Goal: Information Seeking & Learning: Learn about a topic

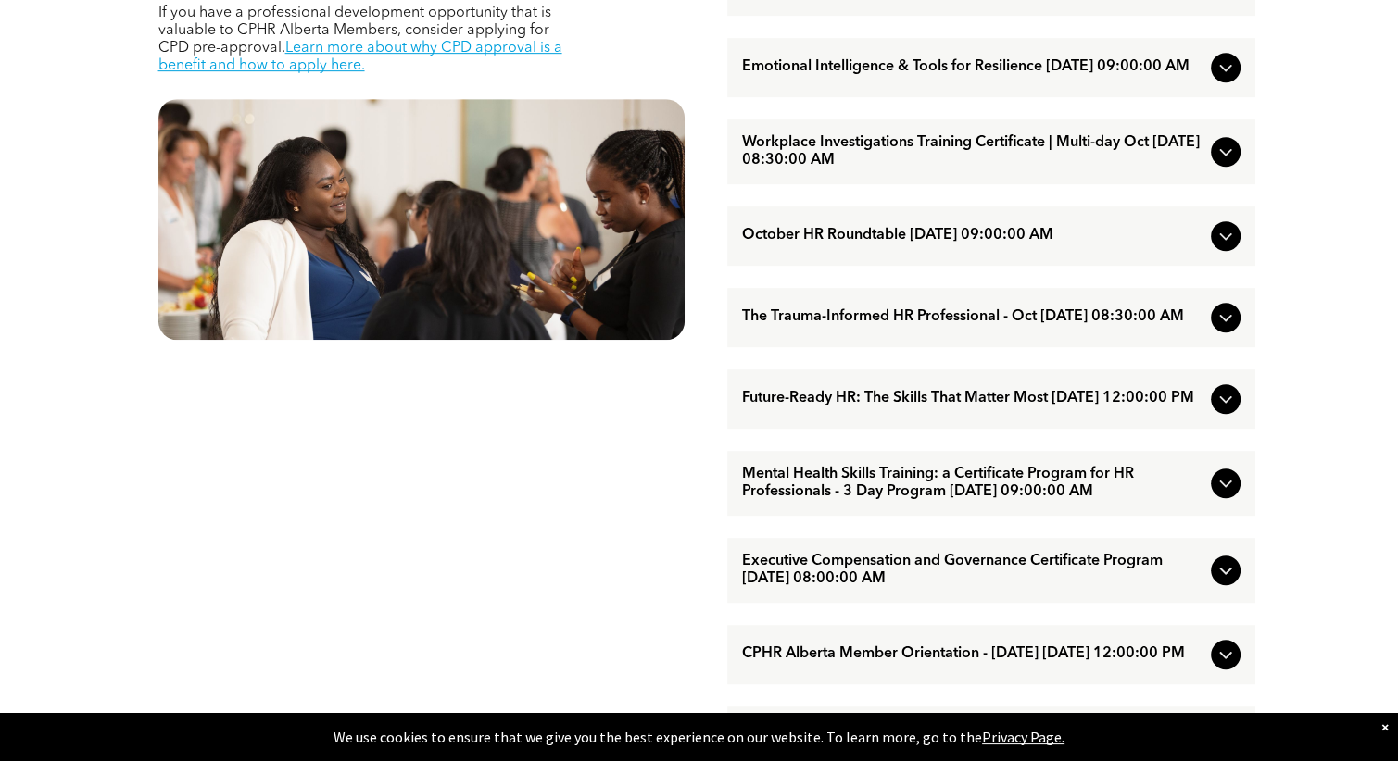
scroll to position [1019, 0]
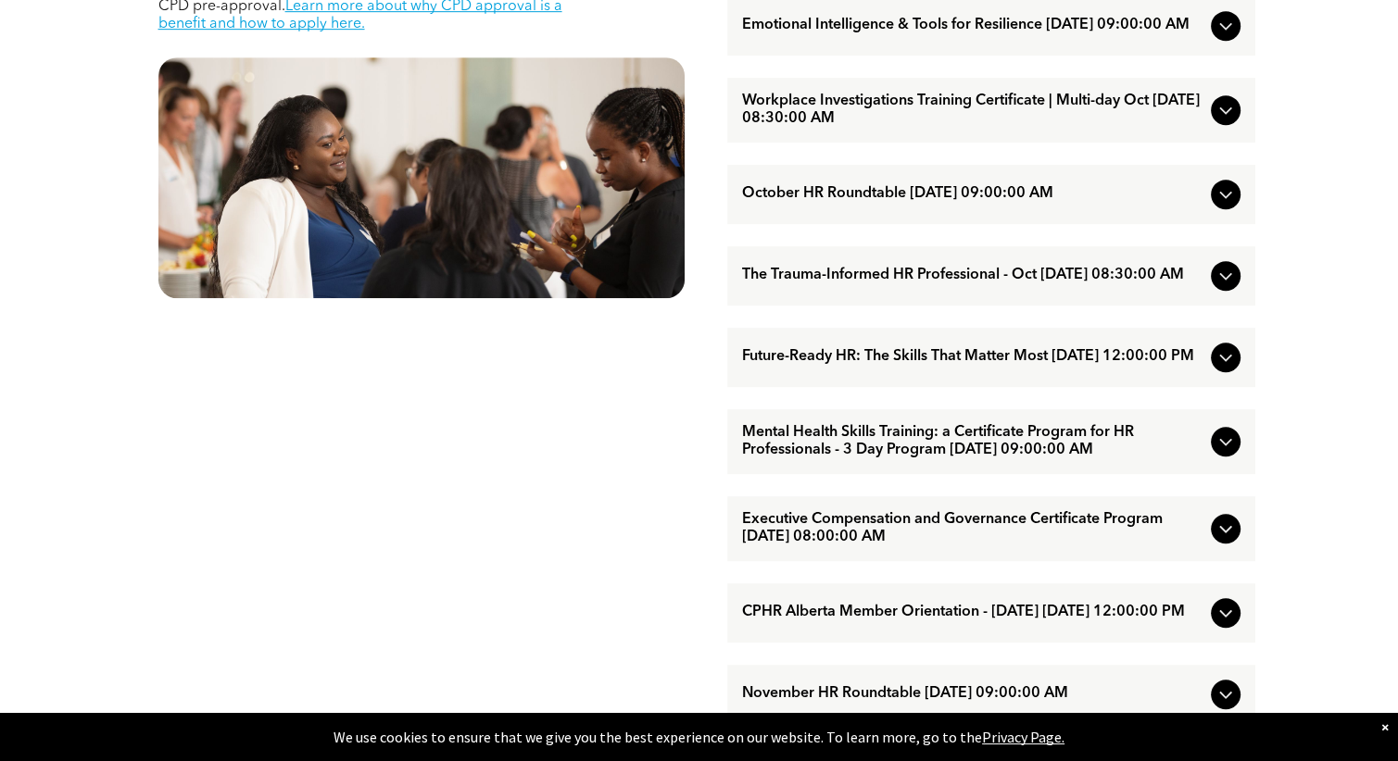
click at [1227, 446] on icon at bounding box center [1225, 441] width 12 height 7
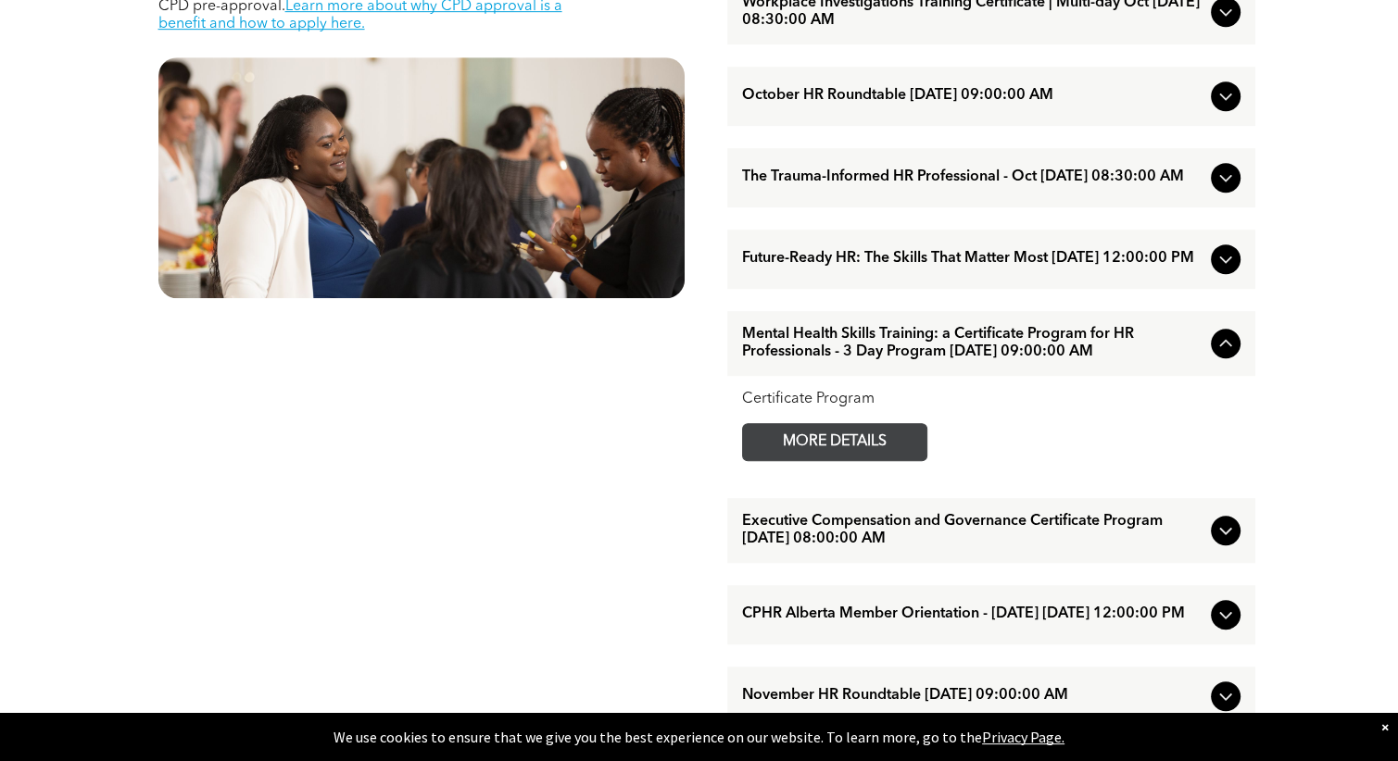
click at [882, 460] on span "MORE DETAILS" at bounding box center [834, 442] width 146 height 36
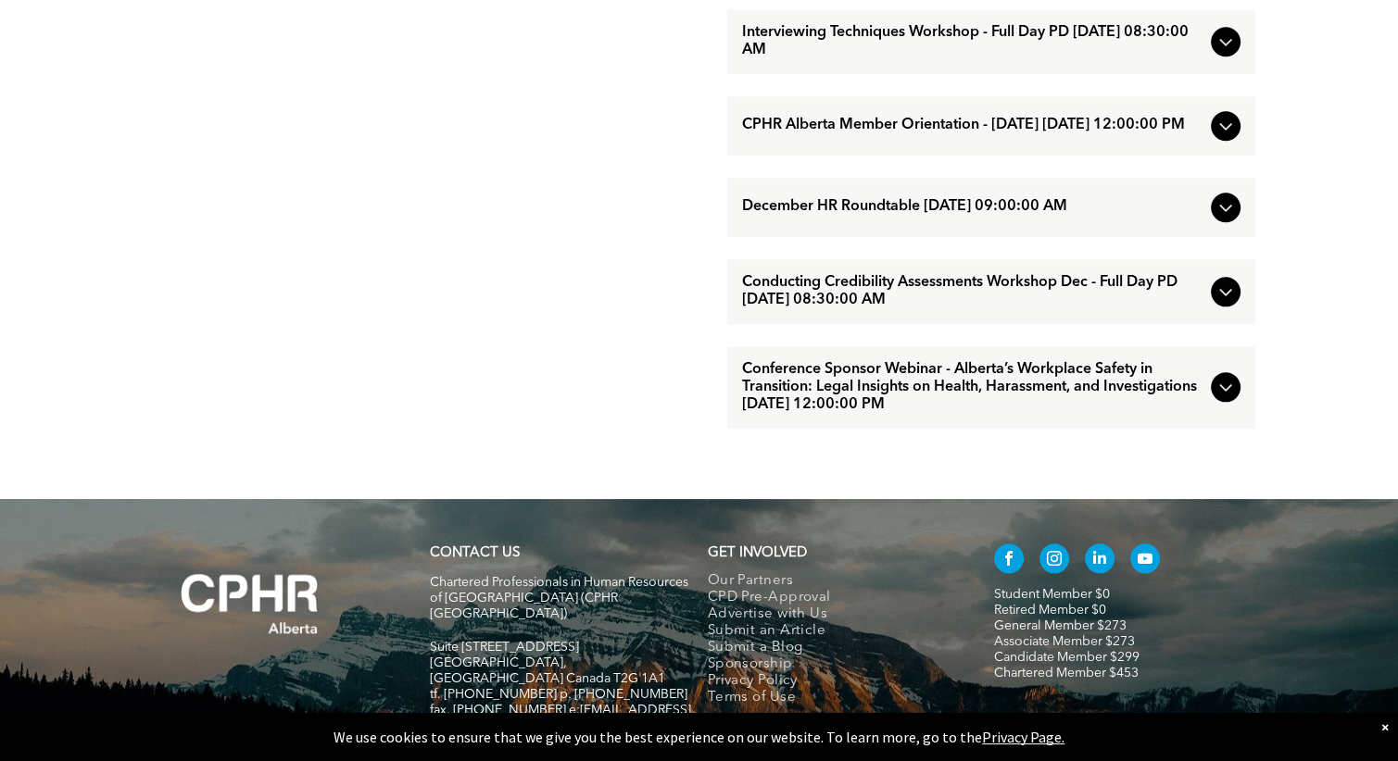
scroll to position [1944, 0]
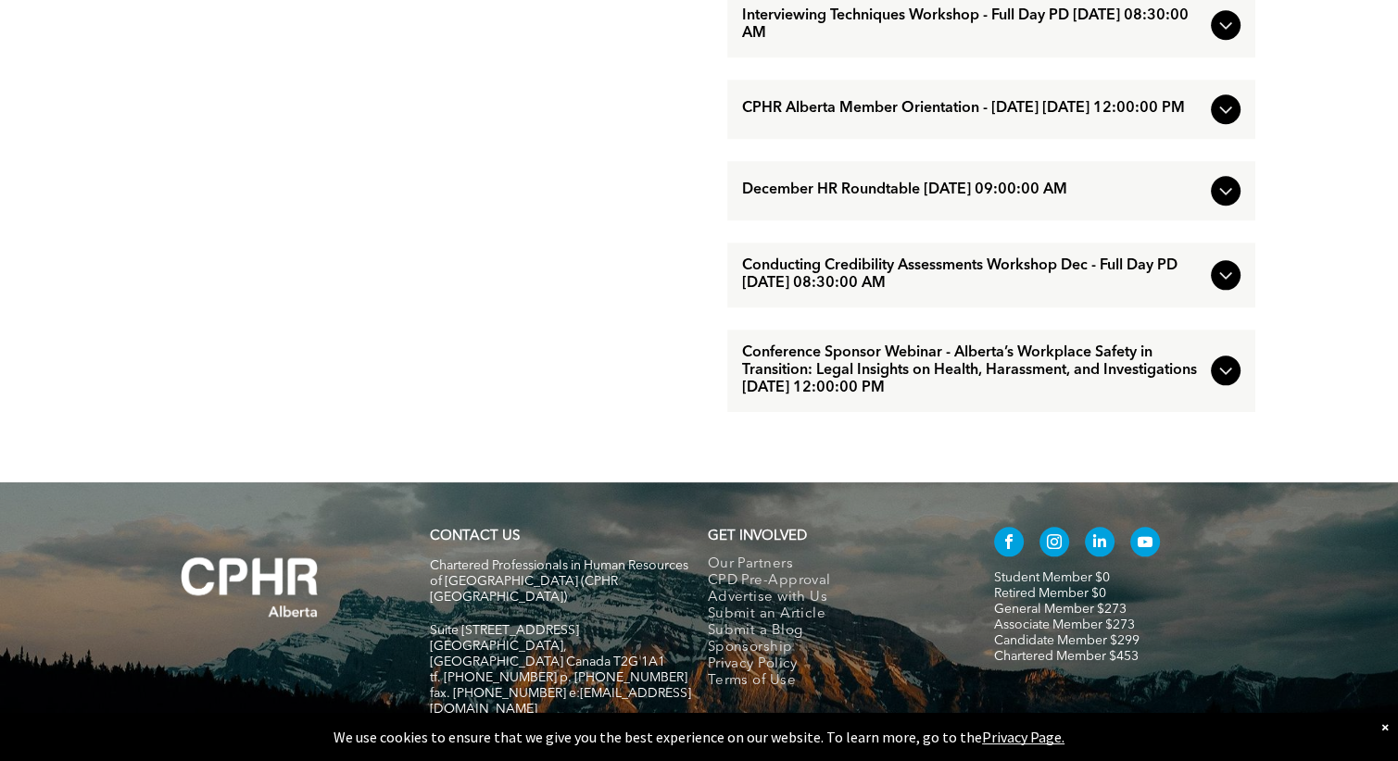
drag, startPoint x: 1223, startPoint y: 422, endPoint x: 1217, endPoint y: 487, distance: 66.0
click at [1223, 382] on icon at bounding box center [1225, 370] width 22 height 22
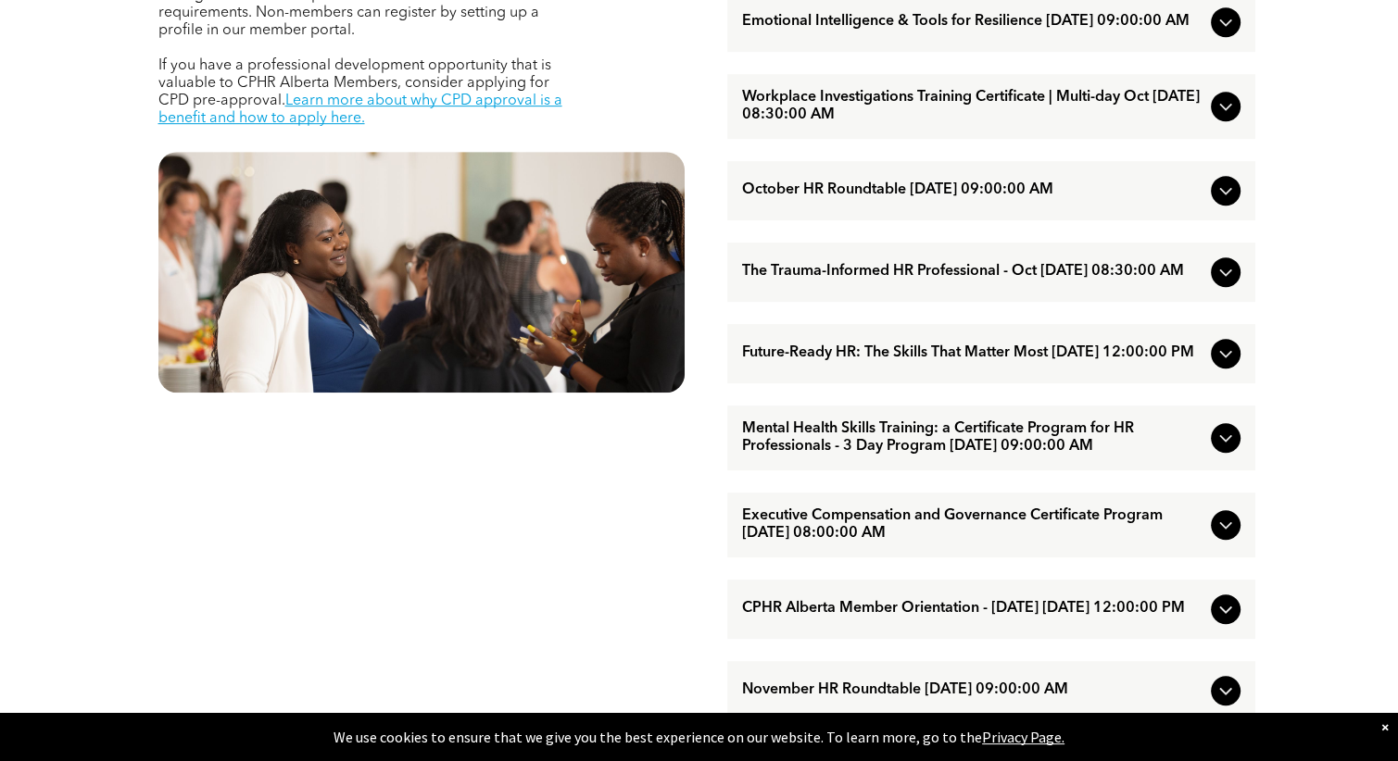
scroll to position [832, 0]
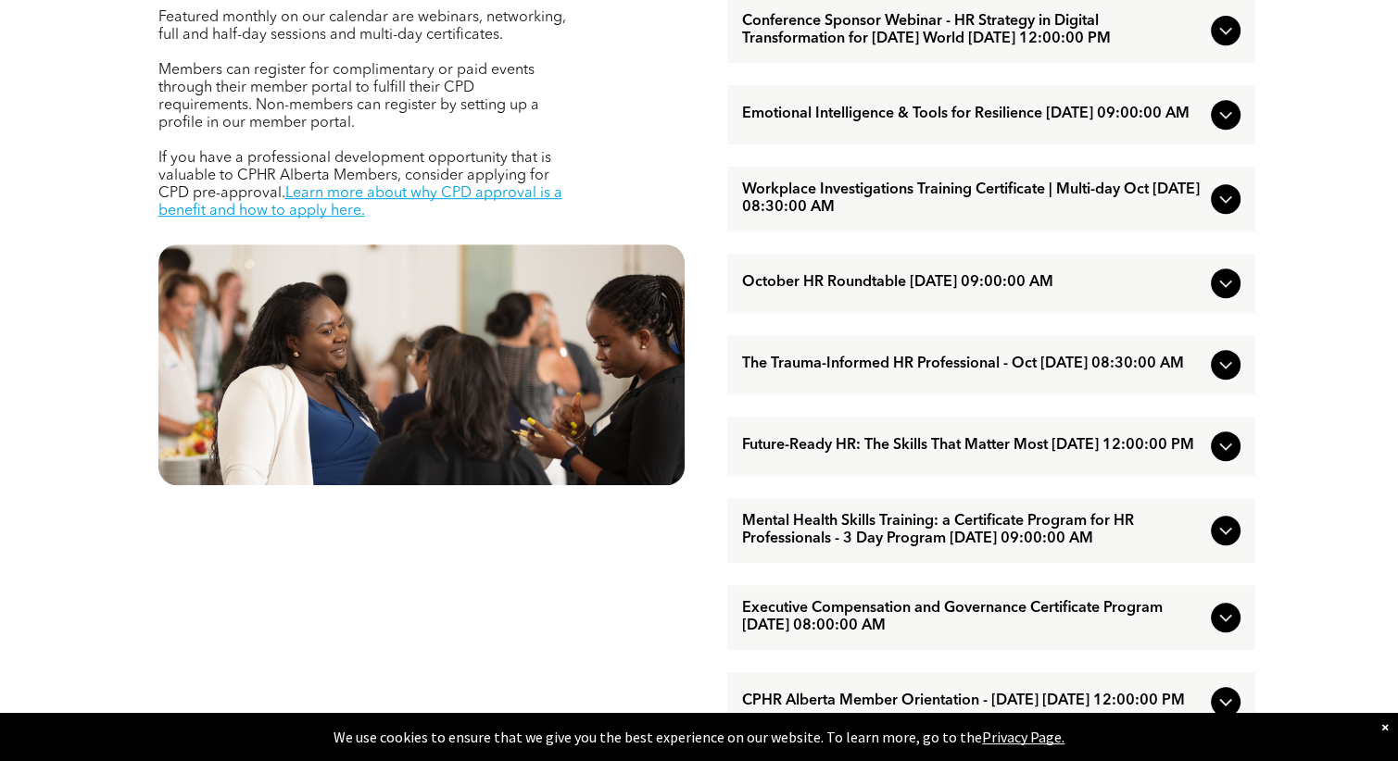
click at [1215, 376] on icon at bounding box center [1225, 365] width 22 height 22
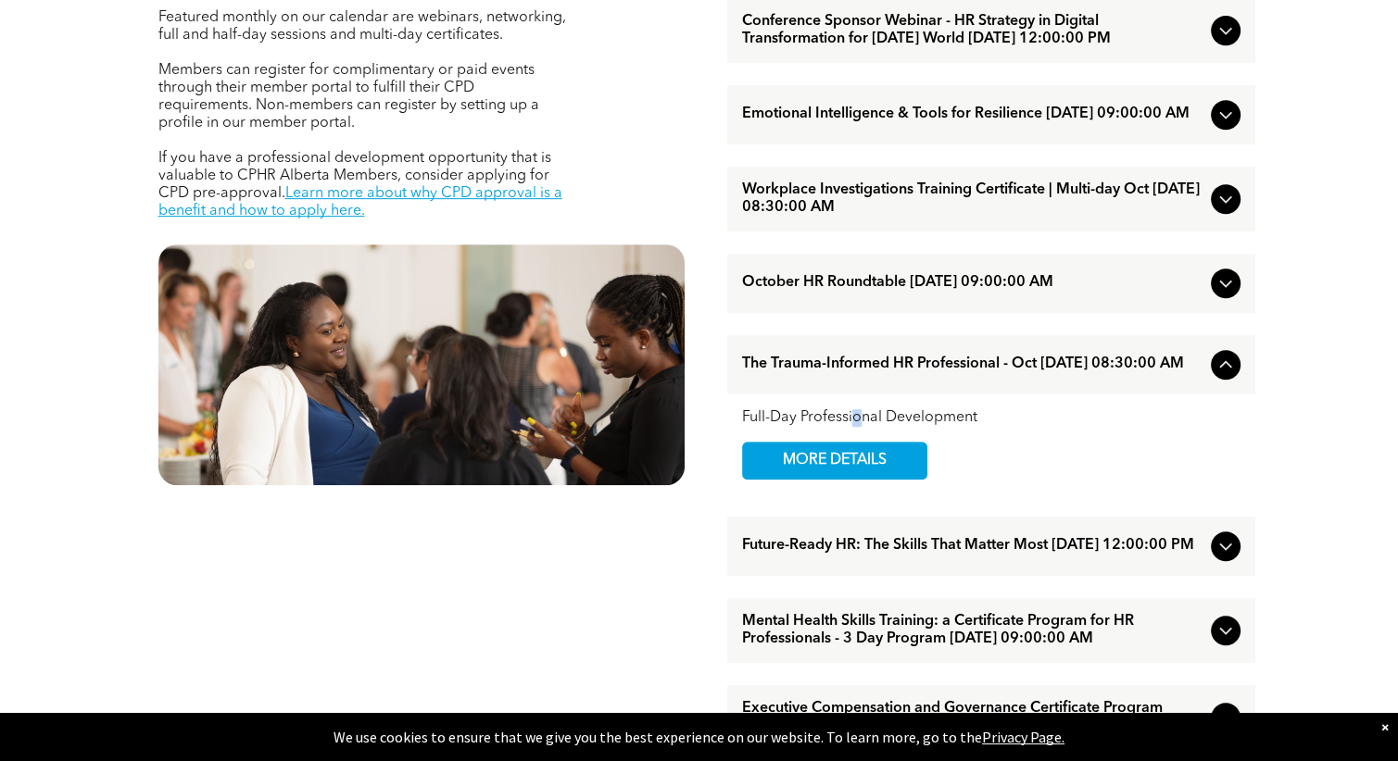
click at [855, 468] on div "Full-Day Professional Development MORE DETAILS" at bounding box center [991, 444] width 498 height 70
click at [844, 479] on span "MORE DETAILS" at bounding box center [834, 461] width 146 height 36
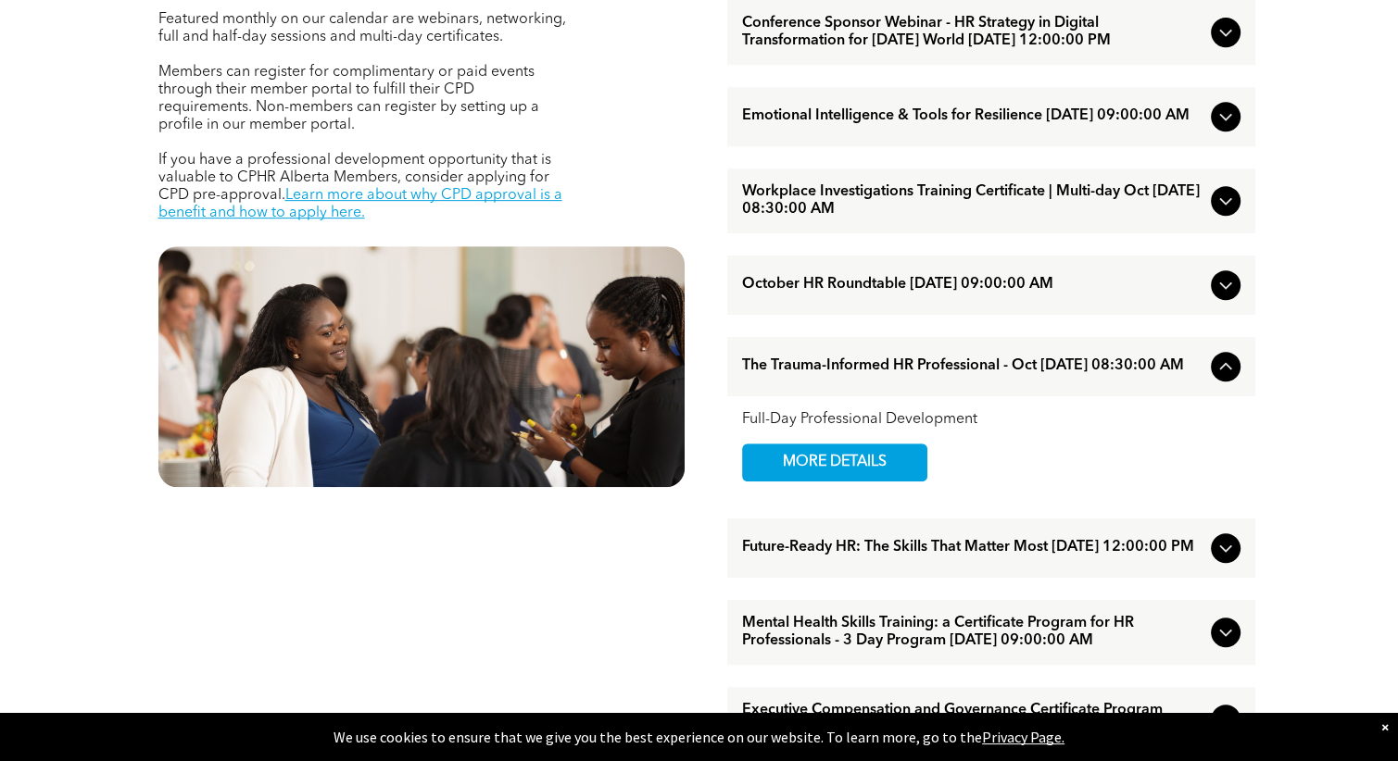
click at [1217, 378] on icon at bounding box center [1225, 367] width 22 height 22
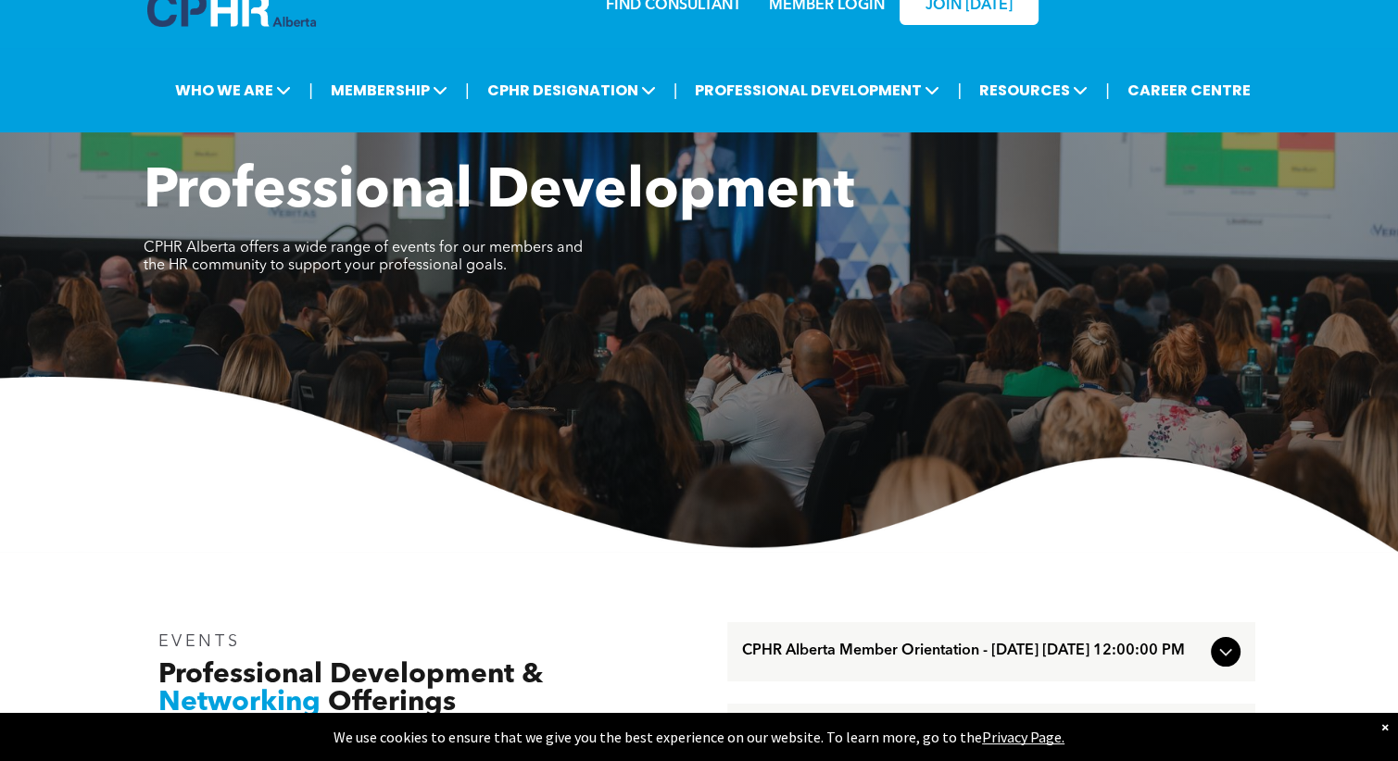
scroll to position [0, 0]
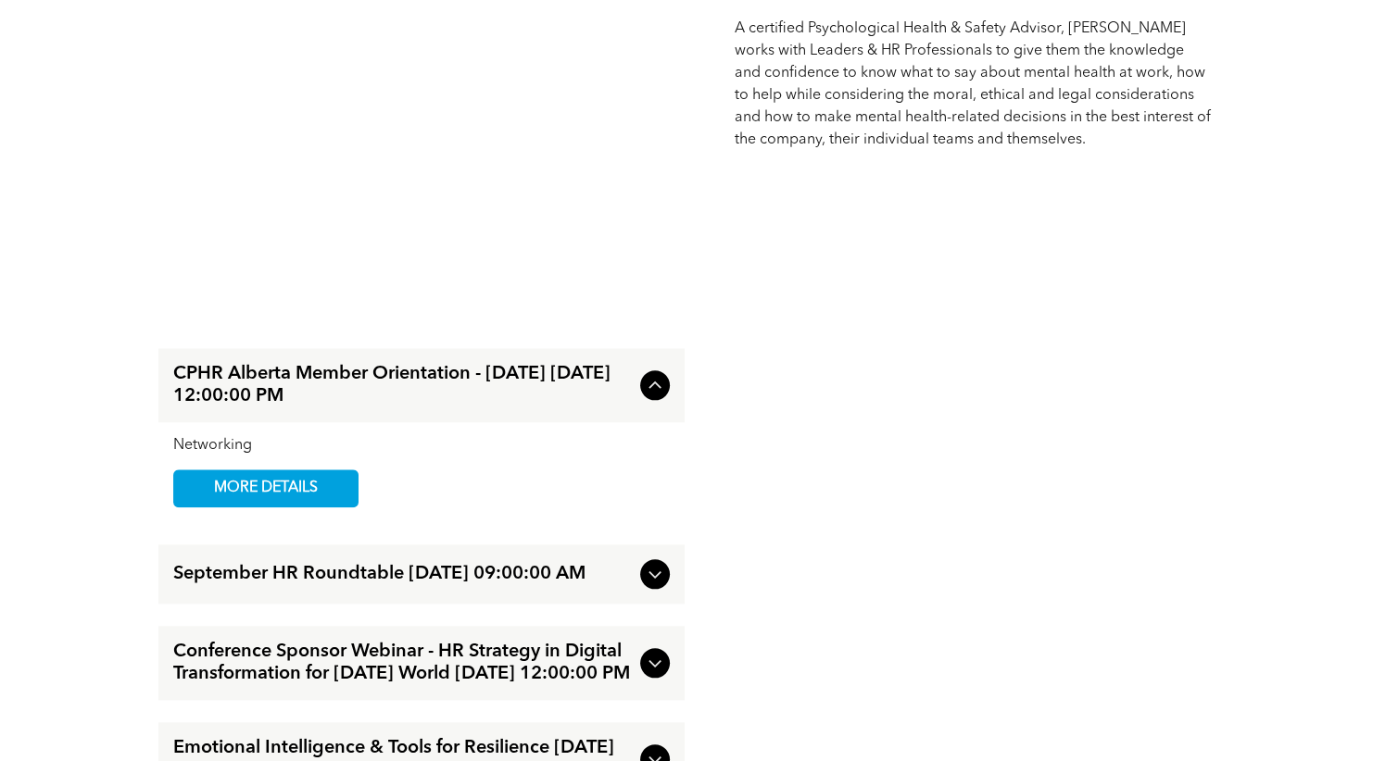
scroll to position [1853, 0]
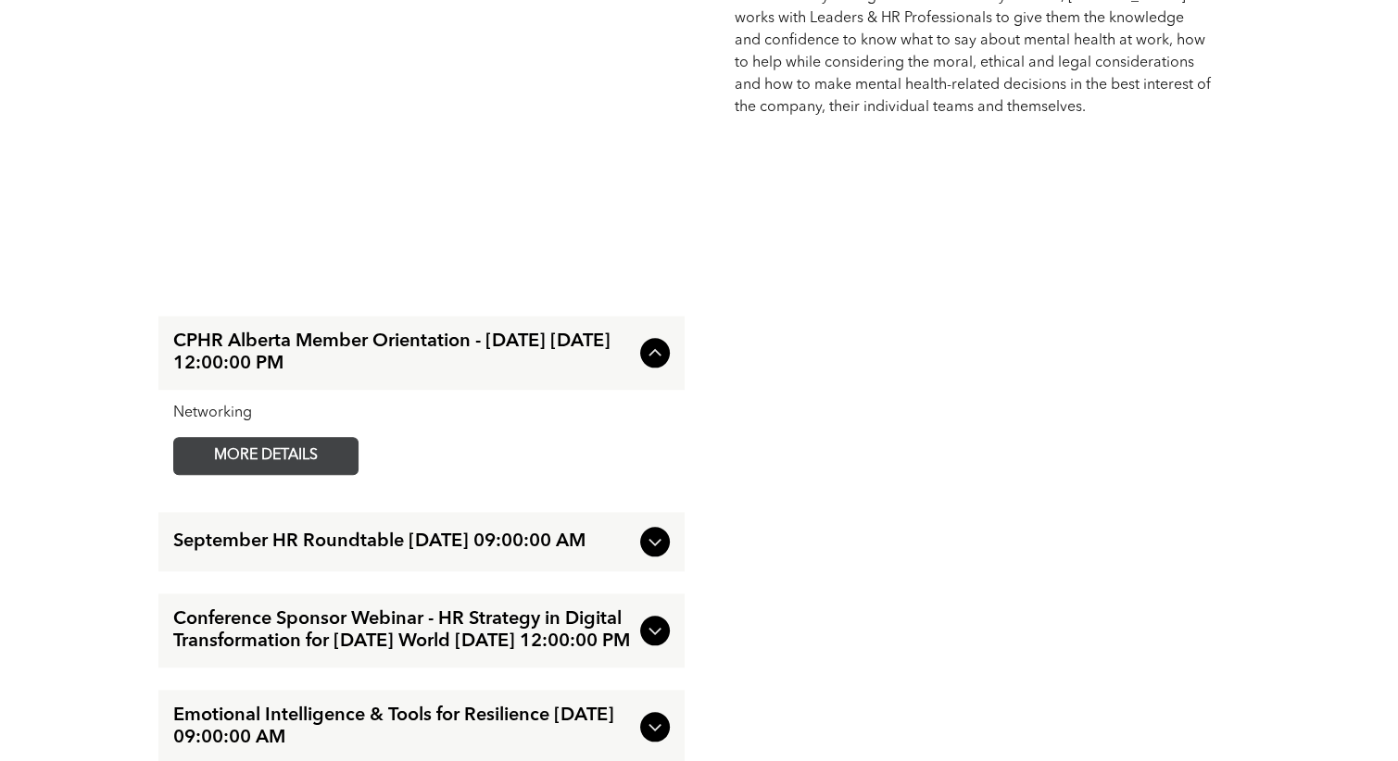
click at [224, 474] on span "MORE DETAILS" at bounding box center [266, 456] width 146 height 36
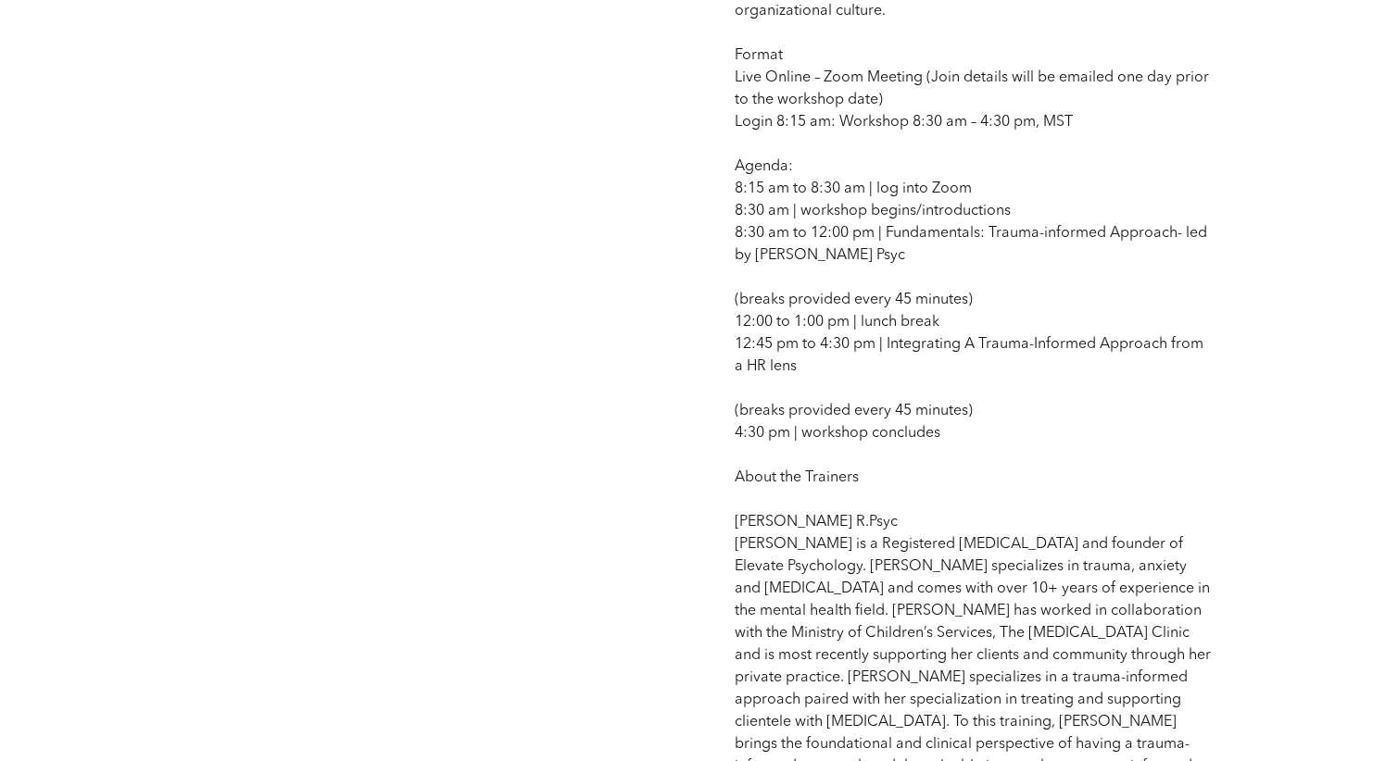
scroll to position [1482, 0]
